Goal: Information Seeking & Learning: Check status

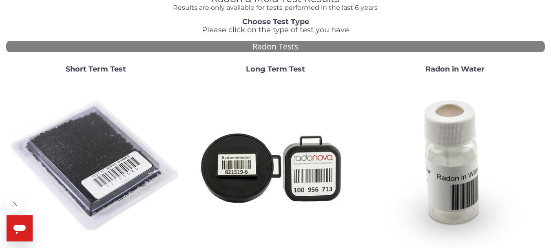
scroll to position [33, 0]
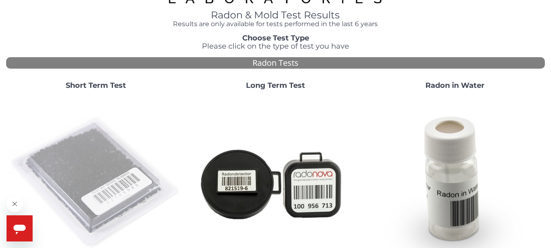
click at [92, 154] on img at bounding box center [95, 182] width 173 height 173
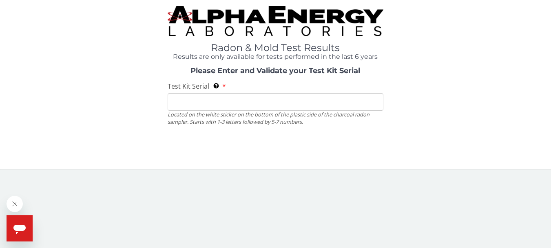
scroll to position [0, 0]
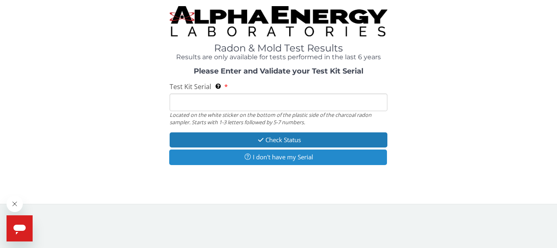
click at [273, 158] on button "I don't have my Serial" at bounding box center [278, 156] width 218 height 15
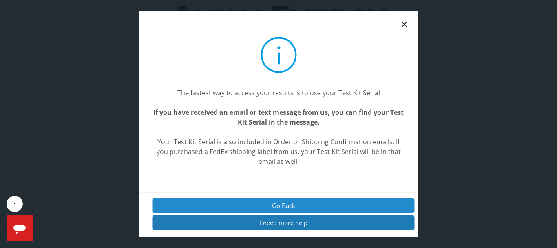
click at [265, 201] on button "Go Back" at bounding box center [284, 204] width 262 height 15
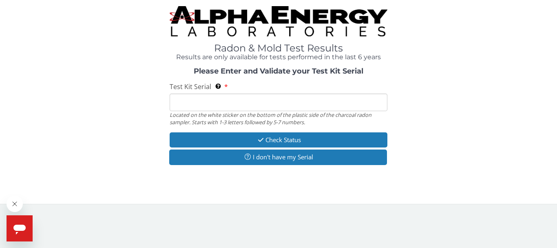
click at [195, 98] on input "Test Kit Serial Located on the white sticker on the bottom of the plastic side …" at bounding box center [279, 102] width 218 height 18
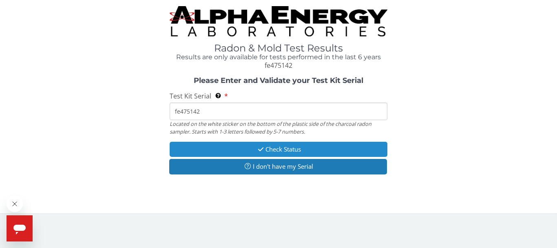
type input "fe475142"
click at [296, 148] on button "Check Status" at bounding box center [279, 149] width 218 height 15
